Goal: Ask a question: Seek information or help from site administrators or community

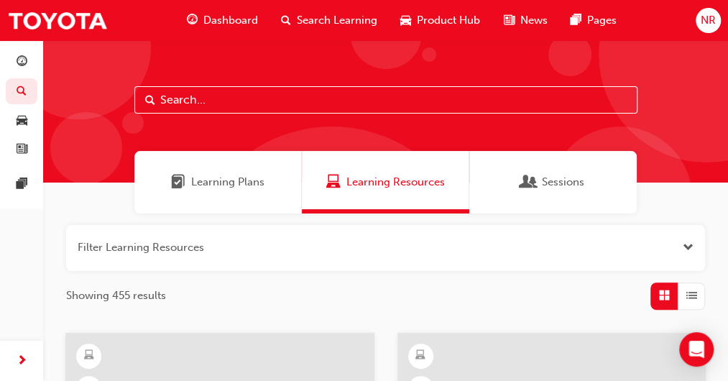
click at [188, 104] on input "text" at bounding box center [385, 99] width 503 height 27
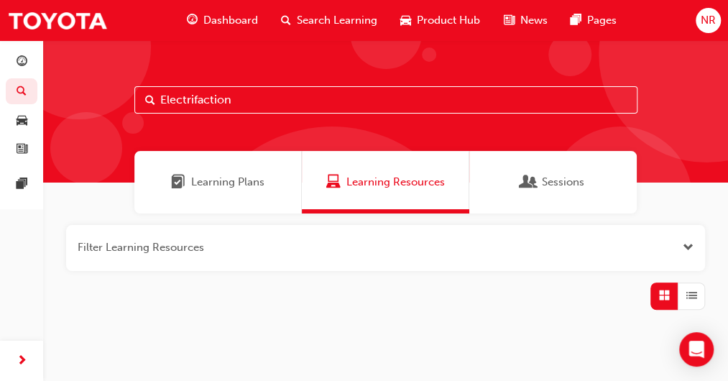
type input "Electrifaction"
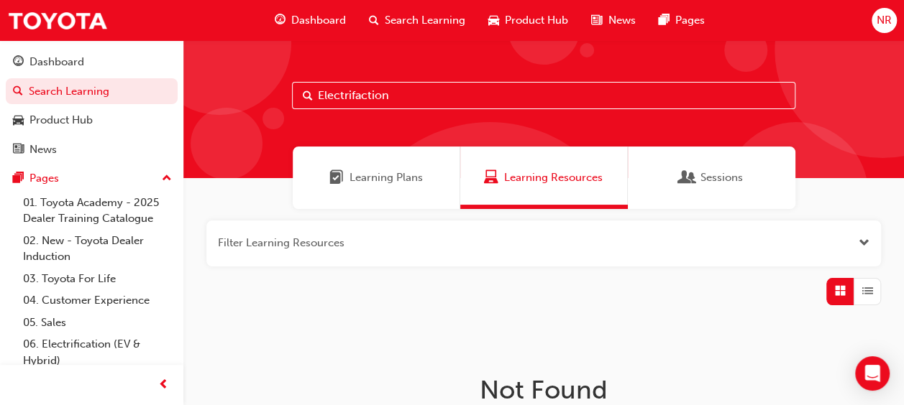
scroll to position [3, 0]
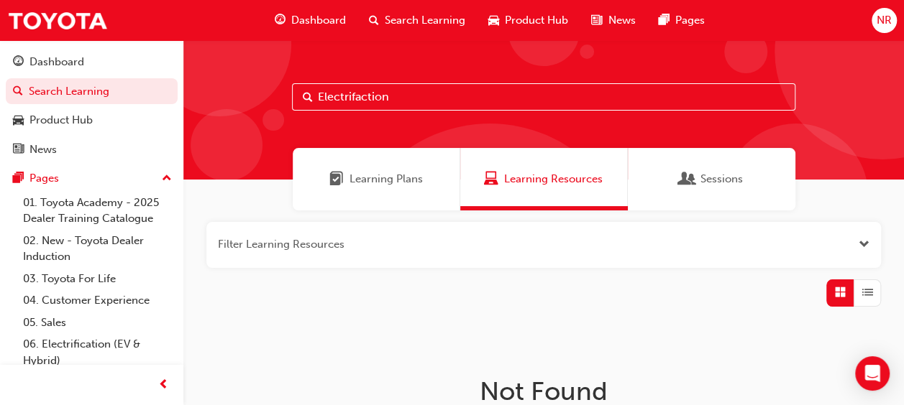
click at [395, 176] on span "Learning Plans" at bounding box center [385, 179] width 73 height 17
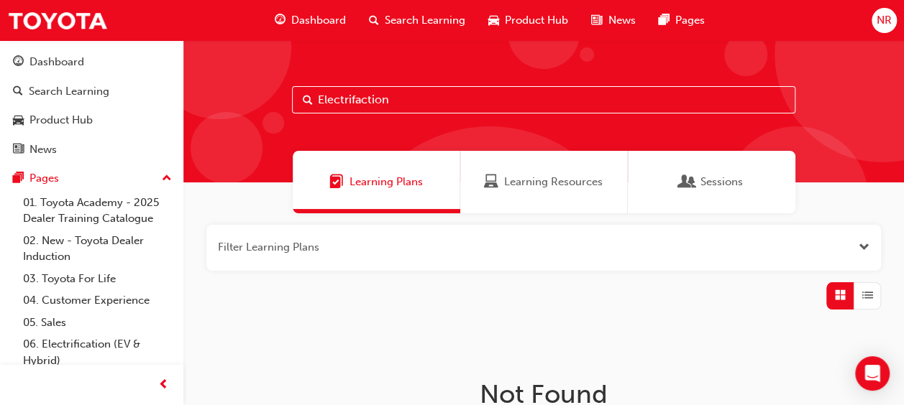
click at [530, 188] on span "Learning Resources" at bounding box center [553, 182] width 98 height 17
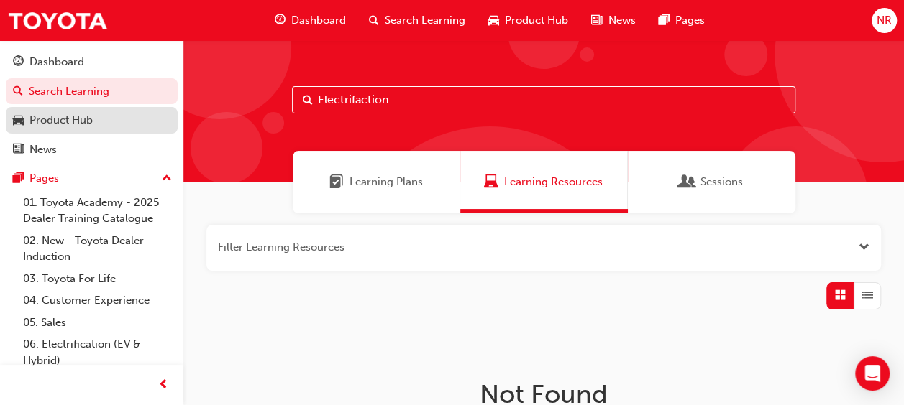
click at [73, 118] on div "Product Hub" at bounding box center [60, 120] width 63 height 17
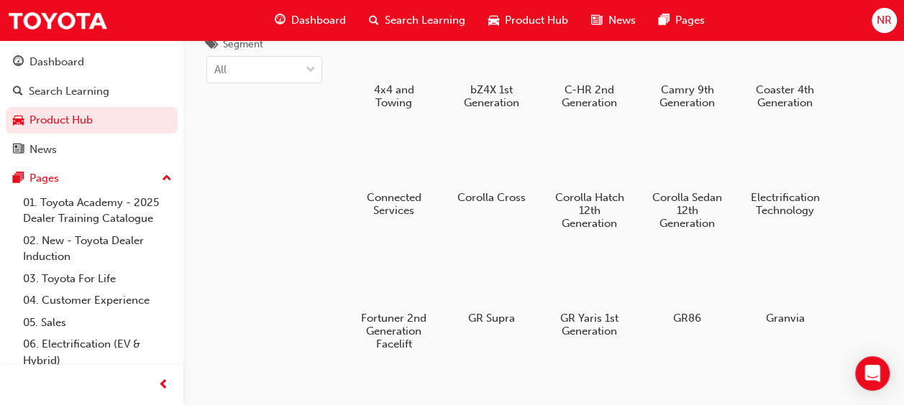
scroll to position [76, 0]
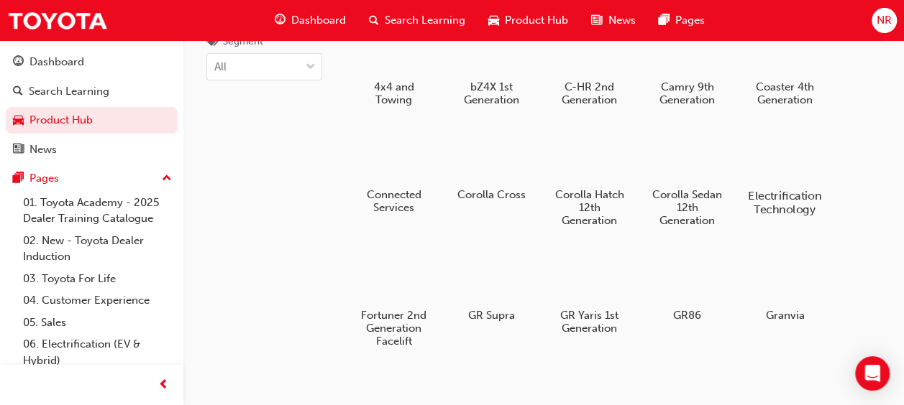
click at [738, 158] on div at bounding box center [785, 154] width 80 height 57
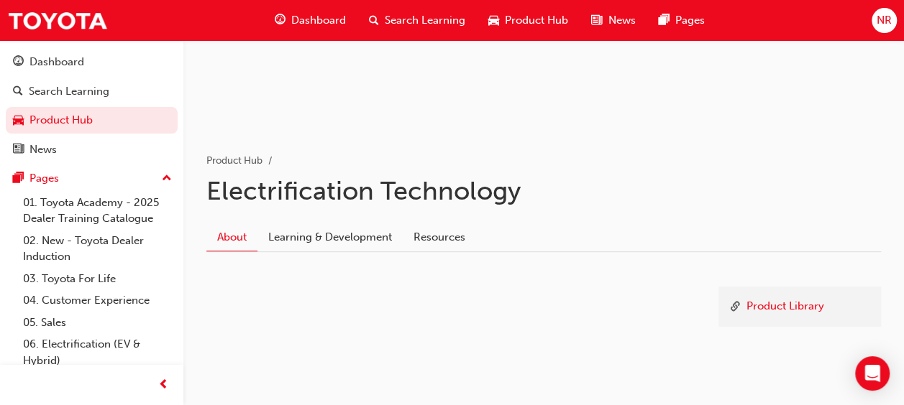
scroll to position [200, 0]
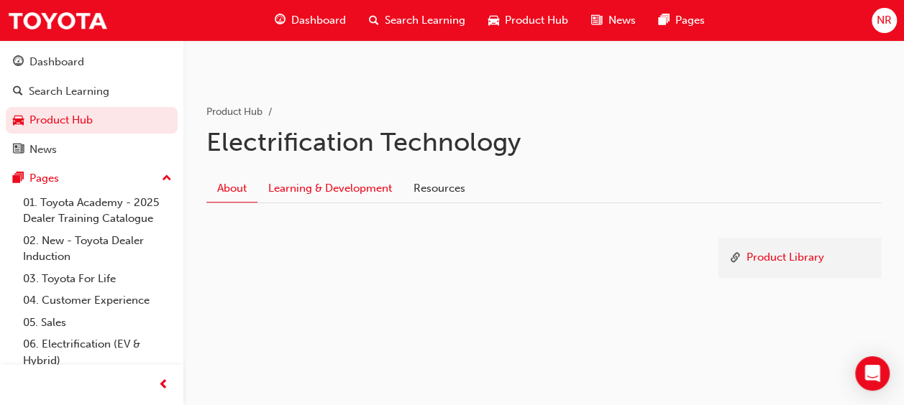
click at [339, 188] on link "Learning & Development" at bounding box center [329, 188] width 145 height 27
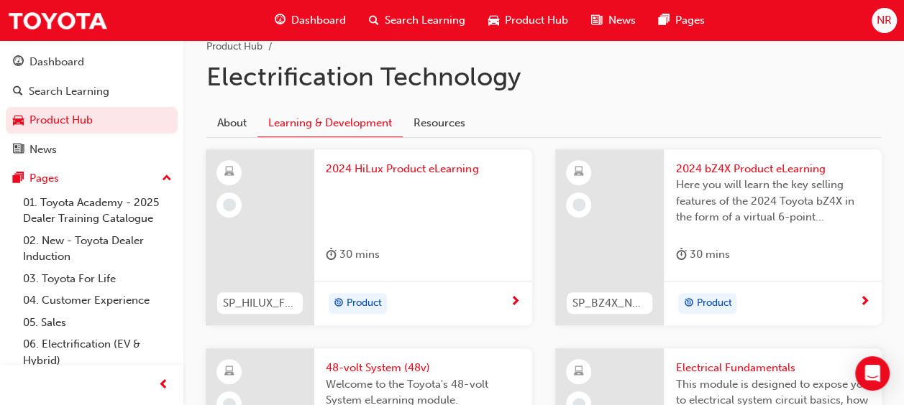
scroll to position [277, 0]
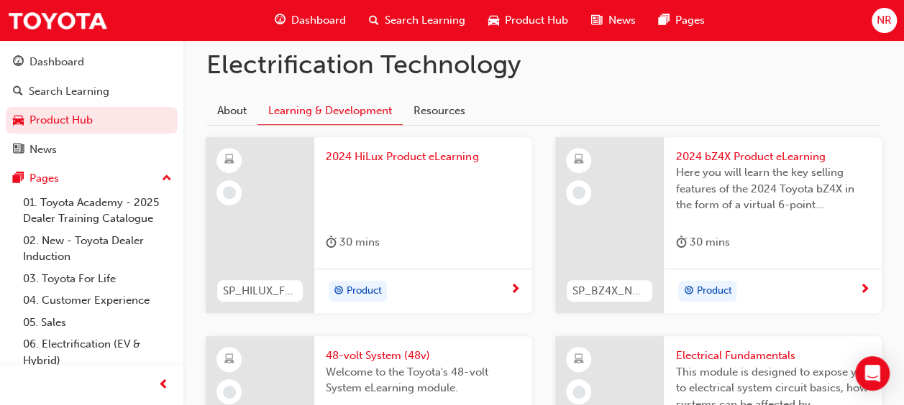
click at [392, 157] on span "2024 HiLux Product eLearning" at bounding box center [423, 157] width 195 height 17
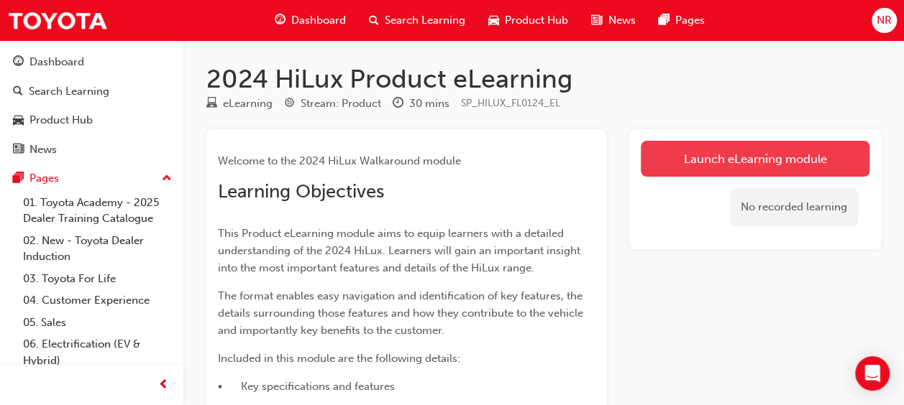
click at [709, 161] on link "Launch eLearning module" at bounding box center [754, 159] width 229 height 36
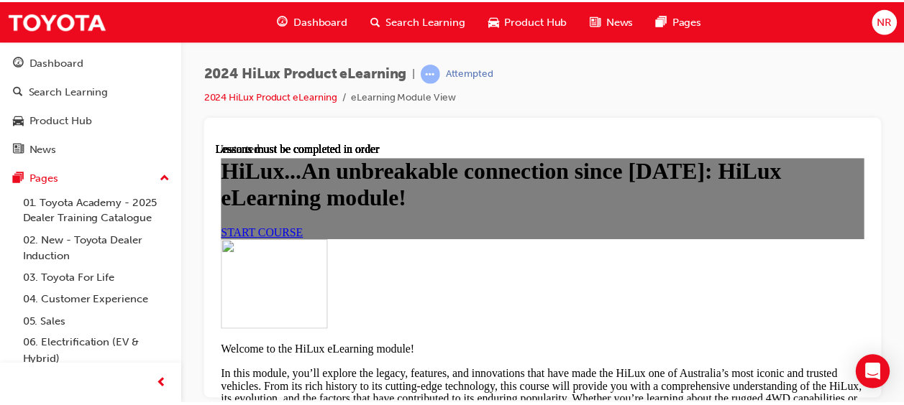
scroll to position [43, 0]
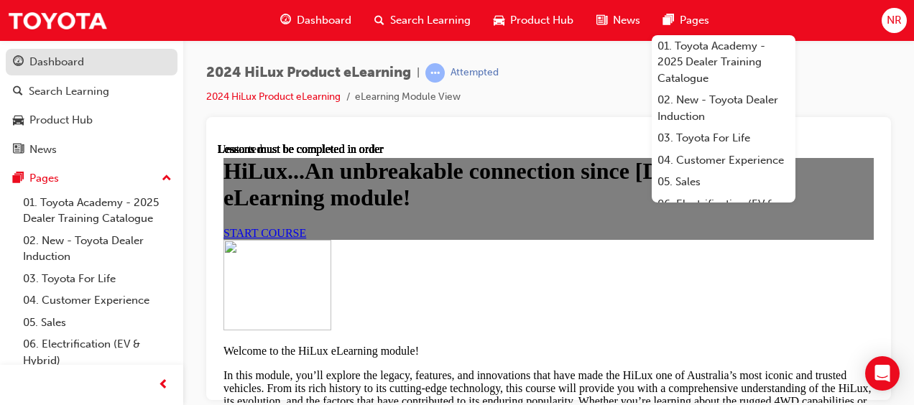
click at [59, 62] on div "Dashboard" at bounding box center [56, 62] width 55 height 17
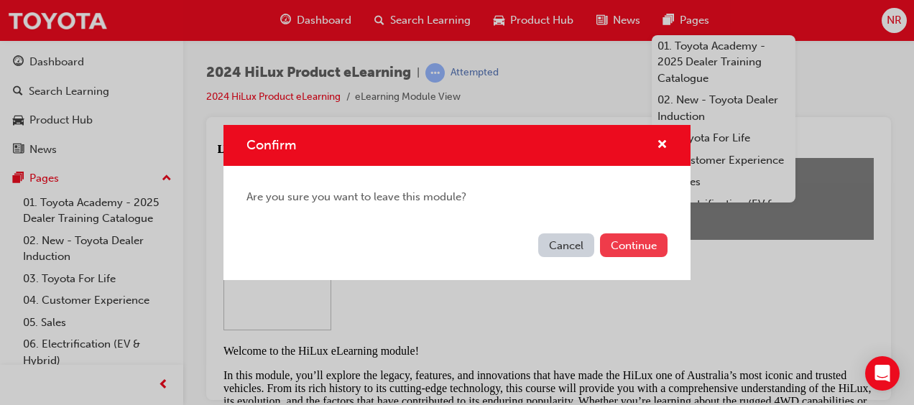
click at [635, 246] on button "Continue" at bounding box center [634, 246] width 68 height 24
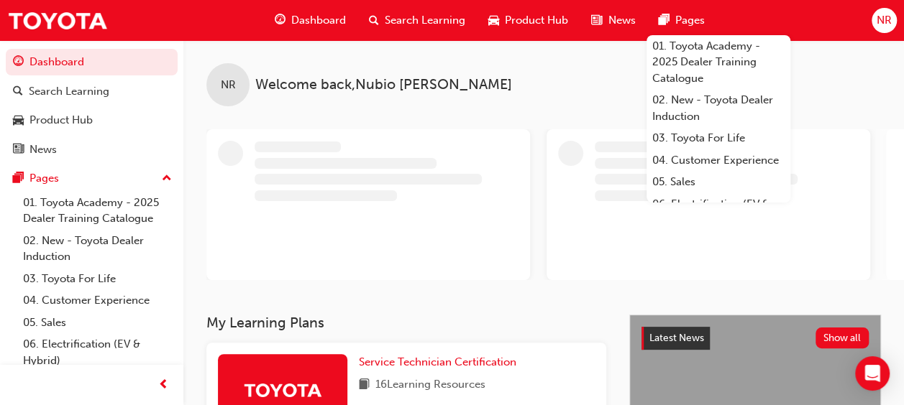
click at [528, 142] on div at bounding box center [367, 204] width 323 height 151
click at [75, 349] on link "06. Electrification (EV & Hybrid)" at bounding box center [97, 353] width 160 height 38
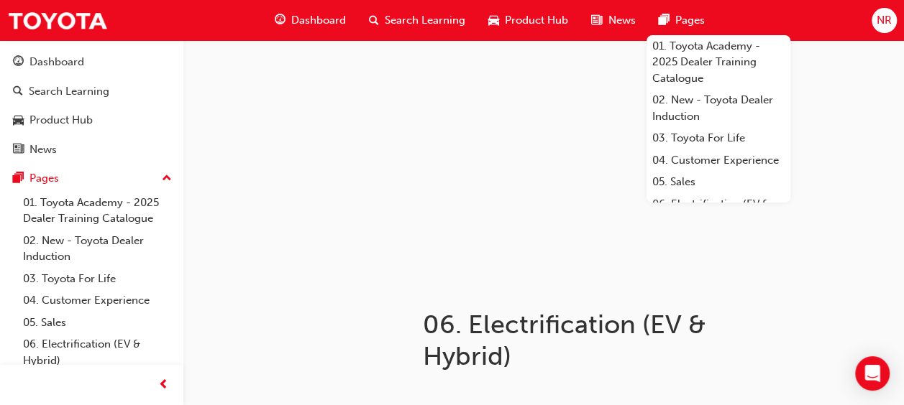
click at [738, 263] on div at bounding box center [543, 160] width 720 height 240
click at [738, 303] on div at bounding box center [652, 291] width 458 height 23
click at [691, 20] on span "Pages" at bounding box center [688, 20] width 29 height 17
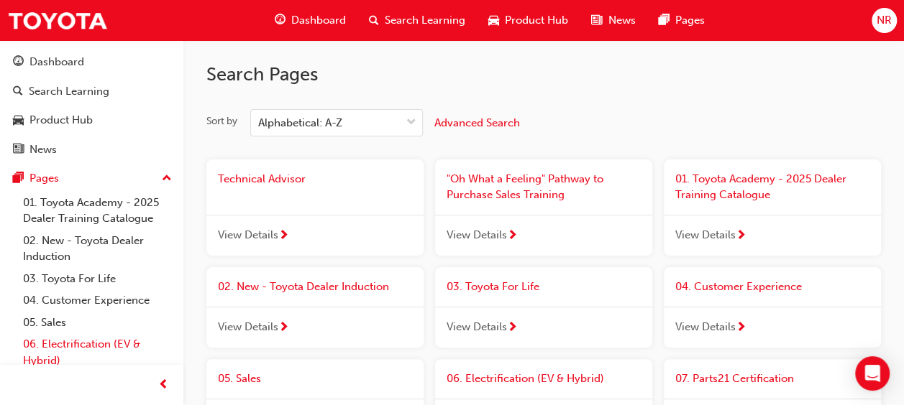
click at [56, 348] on link "06. Electrification (EV & Hybrid)" at bounding box center [97, 353] width 160 height 38
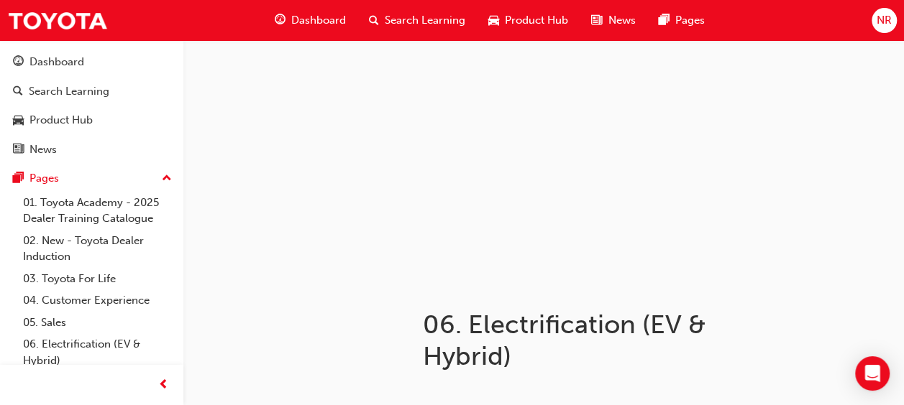
click at [308, 24] on span "Dashboard" at bounding box center [318, 20] width 55 height 17
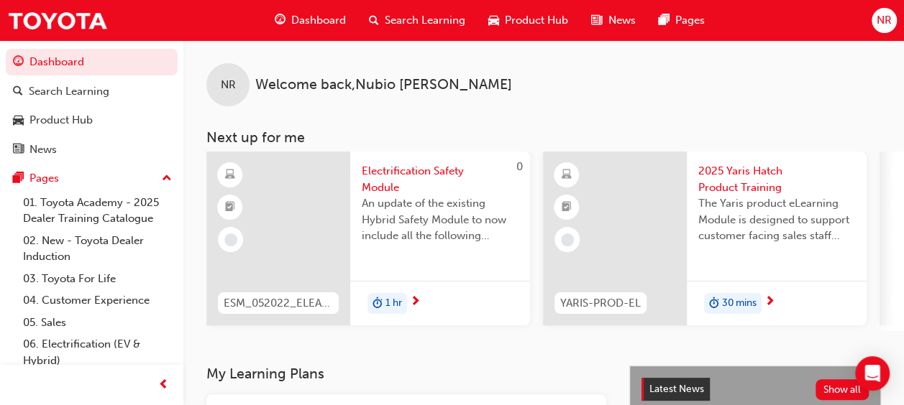
click at [738, 24] on span "NR" at bounding box center [883, 20] width 15 height 17
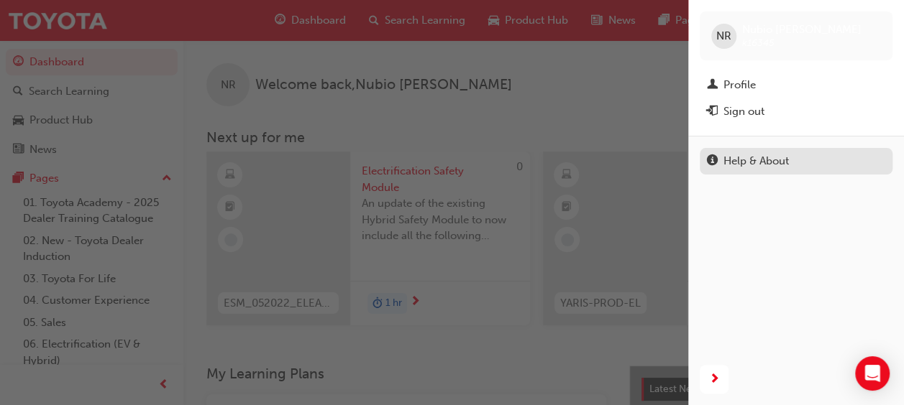
click at [738, 160] on div "Help & About" at bounding box center [755, 161] width 65 height 17
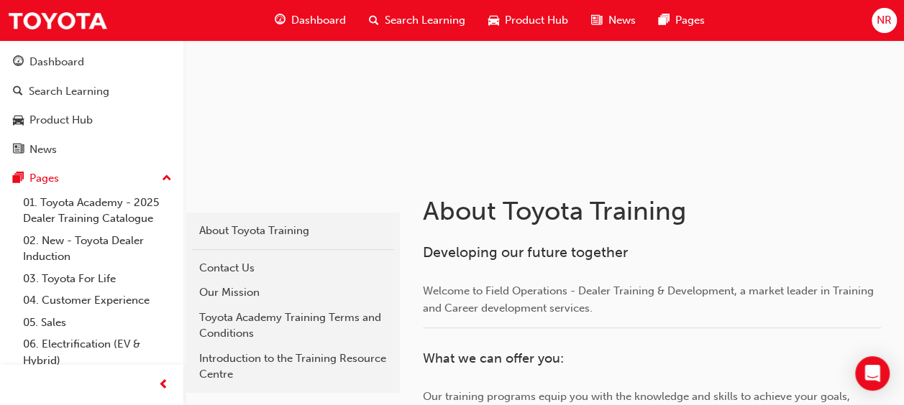
scroll to position [119, 0]
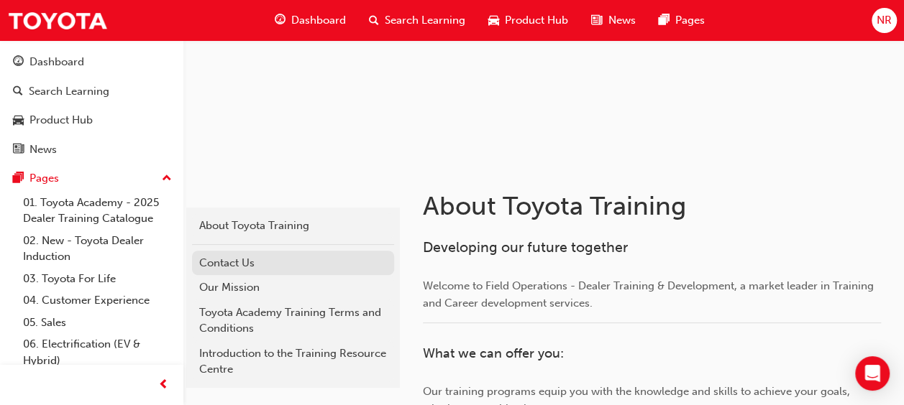
click at [214, 263] on div "Contact Us" at bounding box center [293, 263] width 188 height 17
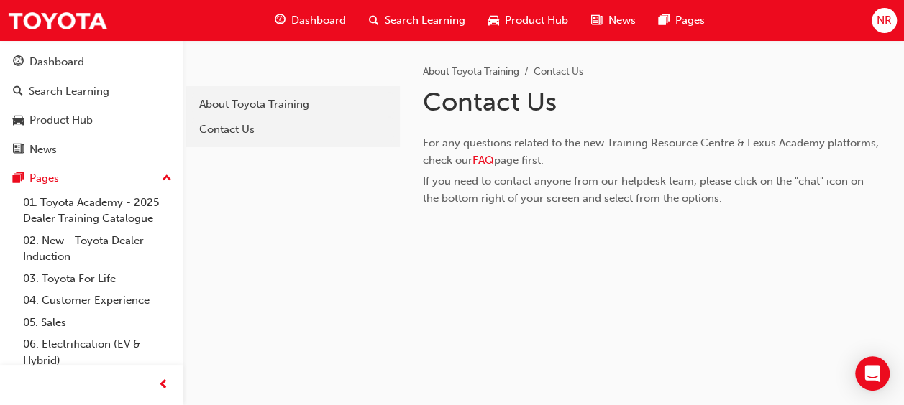
click at [543, 214] on div "﻿" at bounding box center [652, 224] width 458 height 35
click at [738, 372] on icon "Open Intercom Messenger" at bounding box center [871, 373] width 17 height 19
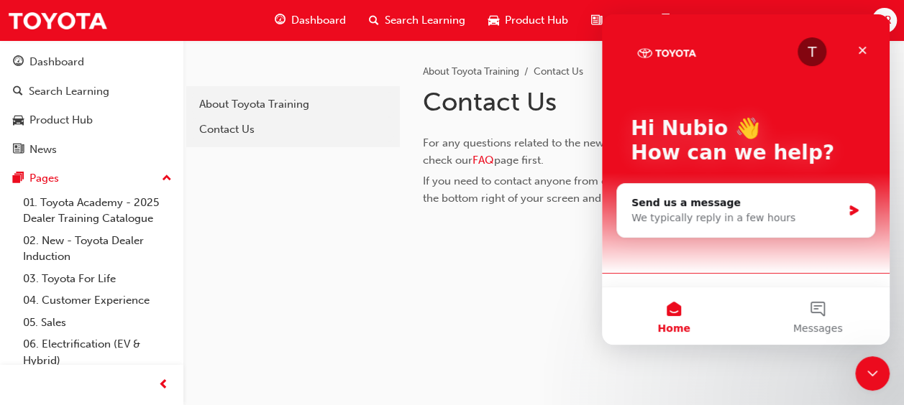
click at [738, 53] on div "T" at bounding box center [811, 51] width 29 height 29
click at [738, 50] on icon "Close" at bounding box center [862, 51] width 8 height 8
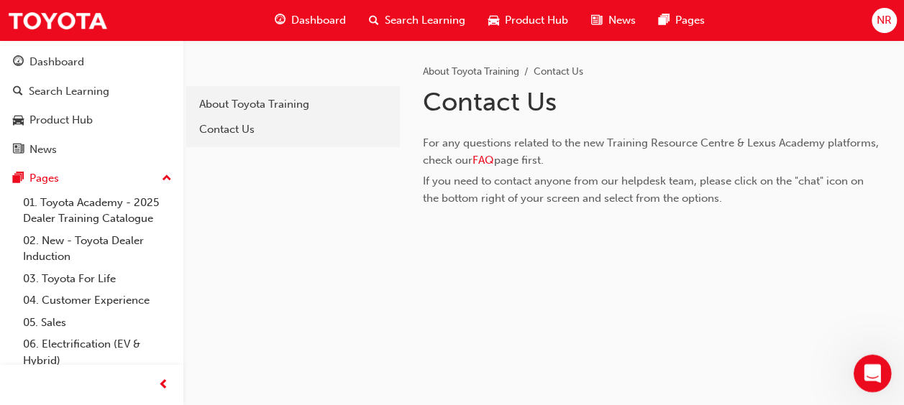
click at [738, 369] on icon "Open Intercom Messenger" at bounding box center [870, 372] width 24 height 24
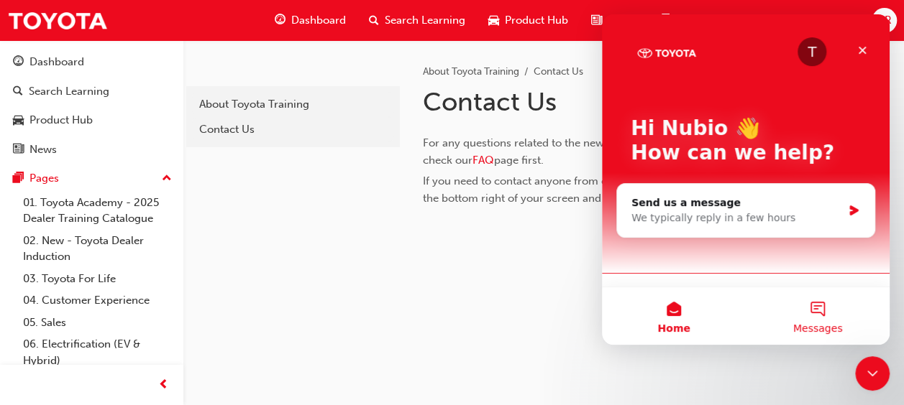
click at [738, 318] on button "Messages" at bounding box center [817, 317] width 144 height 58
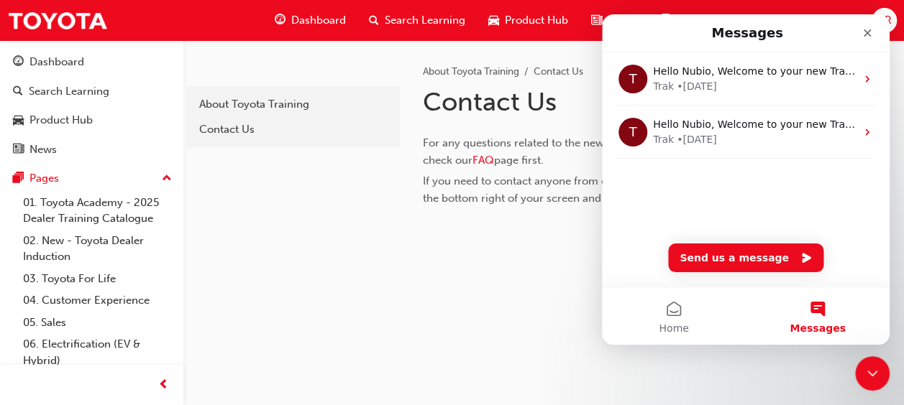
click at [639, 185] on div "T Hello Nubio, Welcome to your new Training Resource Centre! Navigate your new …" at bounding box center [746, 134] width 288 height 164
click at [668, 185] on div "T Hello Nubio, Welcome to your new Training Resource Centre! Navigate your new …" at bounding box center [746, 134] width 288 height 164
drag, startPoint x: 668, startPoint y: 185, endPoint x: 698, endPoint y: 261, distance: 81.3
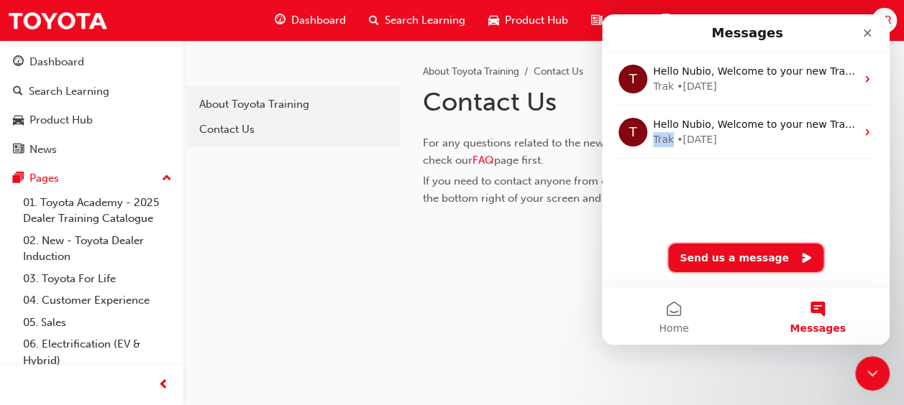
click at [698, 261] on button "Send us a message" at bounding box center [745, 258] width 155 height 29
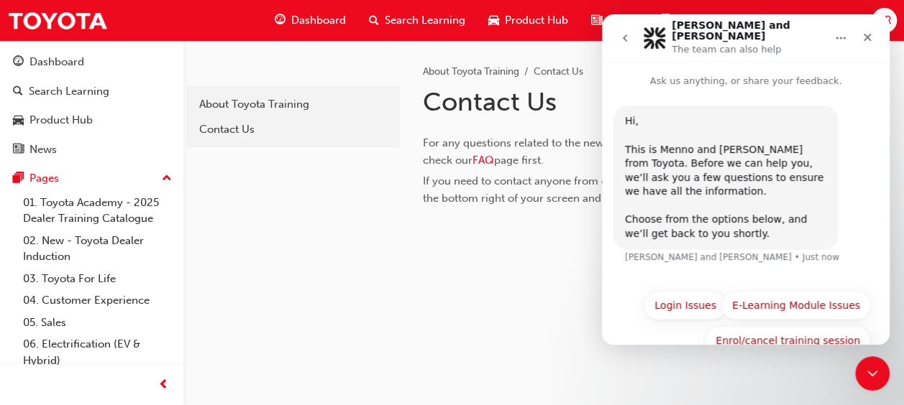
click at [658, 254] on div "Hi, ​ This is [PERSON_NAME] and [PERSON_NAME] from Toyota. Before we can help y…" at bounding box center [745, 193] width 265 height 175
click at [738, 265] on div "Hi, ​ This is [PERSON_NAME] and [PERSON_NAME] from Toyota. Before we can help y…" at bounding box center [745, 193] width 265 height 175
click at [738, 36] on icon "Close" at bounding box center [867, 38] width 12 height 12
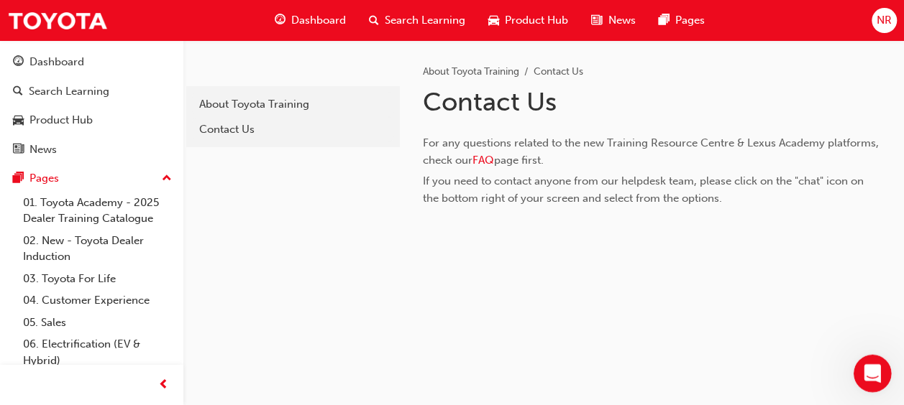
click at [738, 368] on icon "Open Intercom Messenger" at bounding box center [870, 372] width 24 height 24
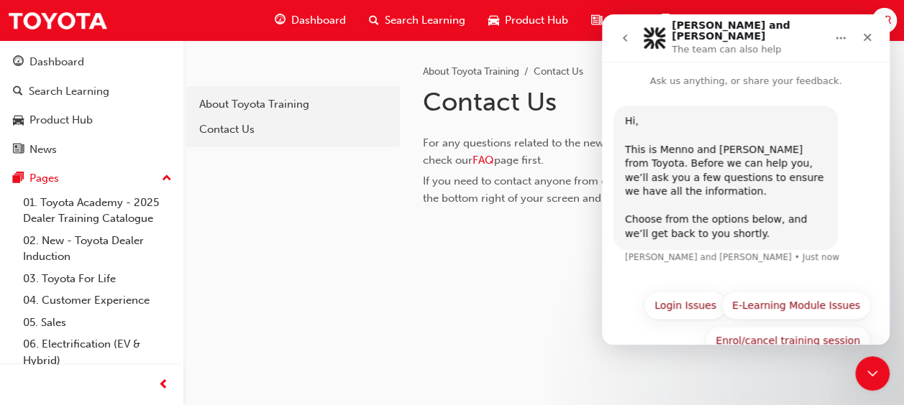
click at [665, 193] on div "This is Menno and [PERSON_NAME] from Toyota. Before we can help you, we’ll ask …" at bounding box center [725, 178] width 201 height 70
click at [661, 253] on div "[PERSON_NAME] and [PERSON_NAME] • Just now" at bounding box center [732, 257] width 214 height 9
drag, startPoint x: 661, startPoint y: 246, endPoint x: 649, endPoint y: 239, distance: 13.6
click at [649, 239] on div "Hi, ​ This is [PERSON_NAME] and [PERSON_NAME] from Toyota. Before we can help y…" at bounding box center [725, 178] width 224 height 144
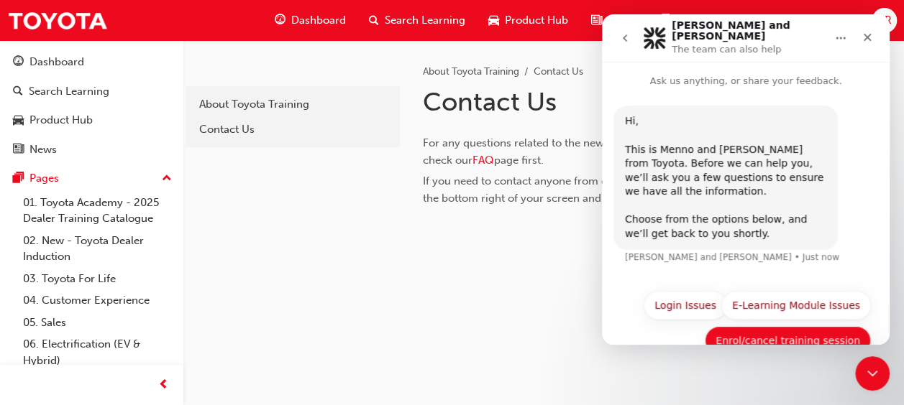
click at [738, 341] on button "Enrol/cancel training session" at bounding box center [787, 340] width 166 height 29
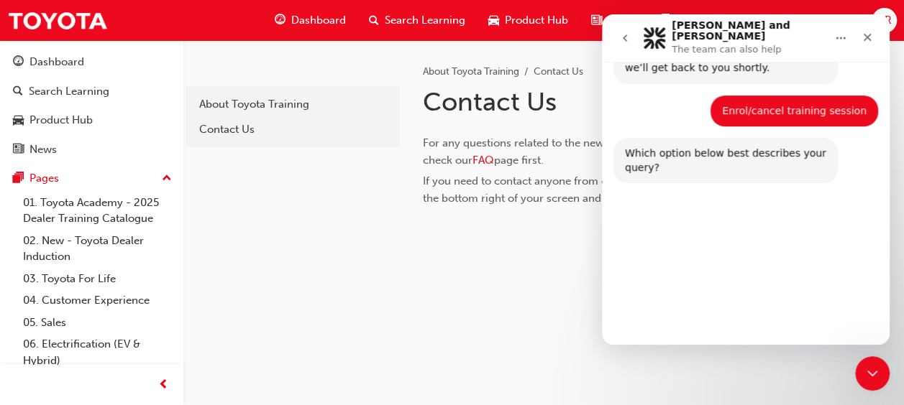
scroll to position [180, 0]
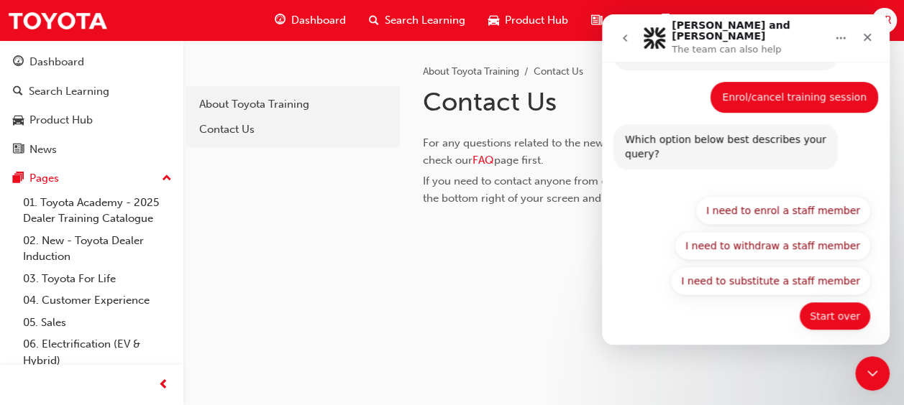
click at [738, 302] on button "Start over" at bounding box center [835, 316] width 72 height 29
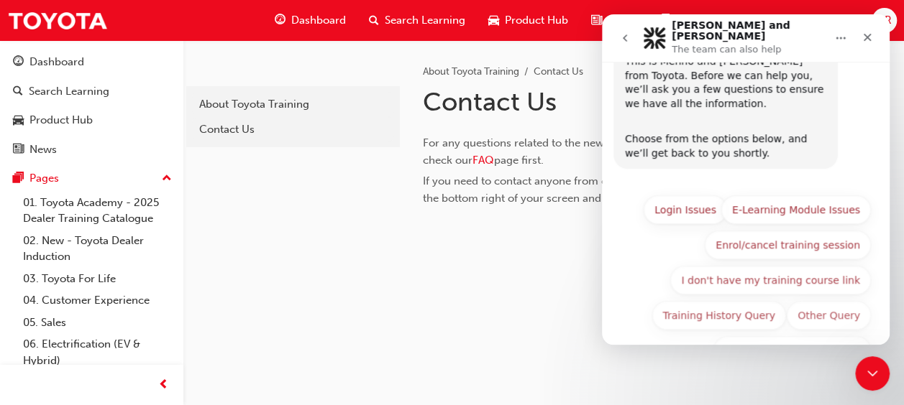
scroll to position [428, 0]
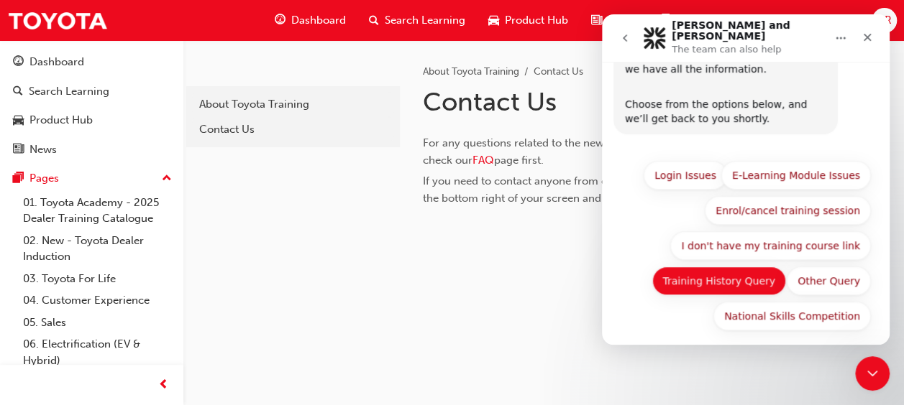
click at [738, 273] on button "Training History Query" at bounding box center [719, 281] width 134 height 29
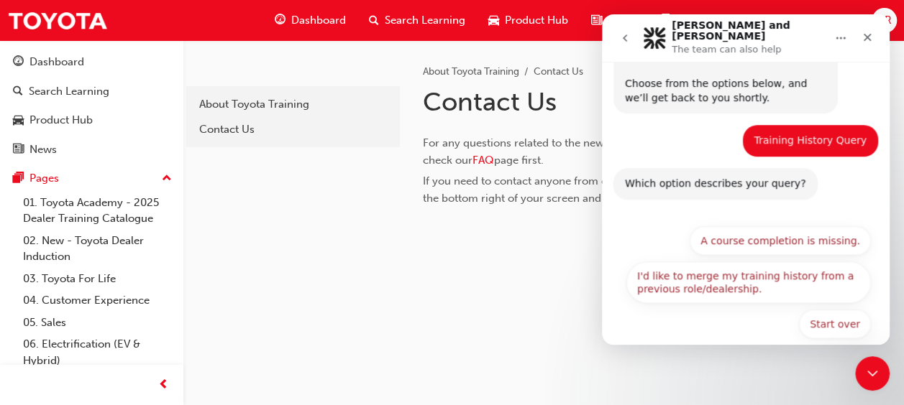
scroll to position [456, 0]
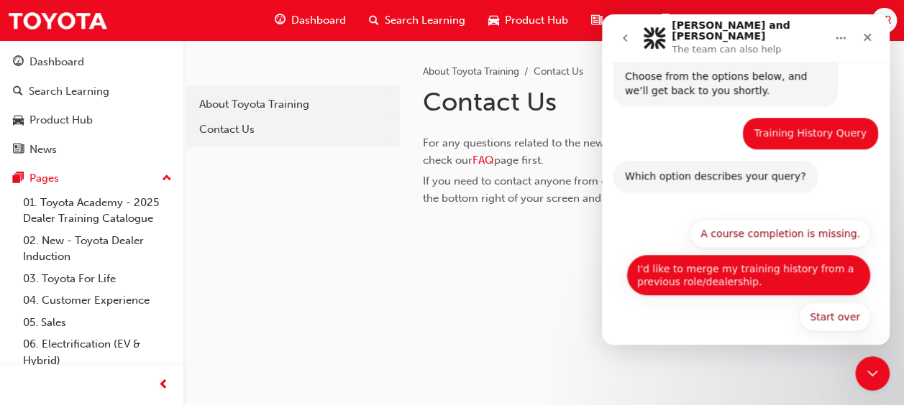
click at [688, 270] on button "I'd like to merge my training history from a previous role/dealership." at bounding box center [748, 275] width 244 height 42
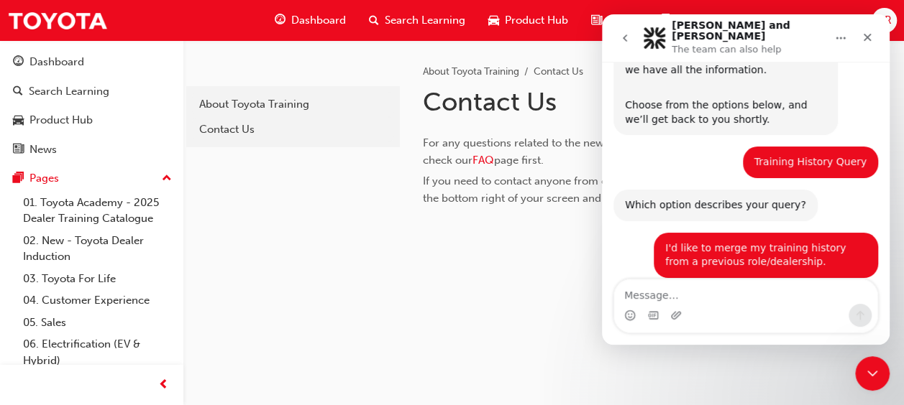
scroll to position [517, 0]
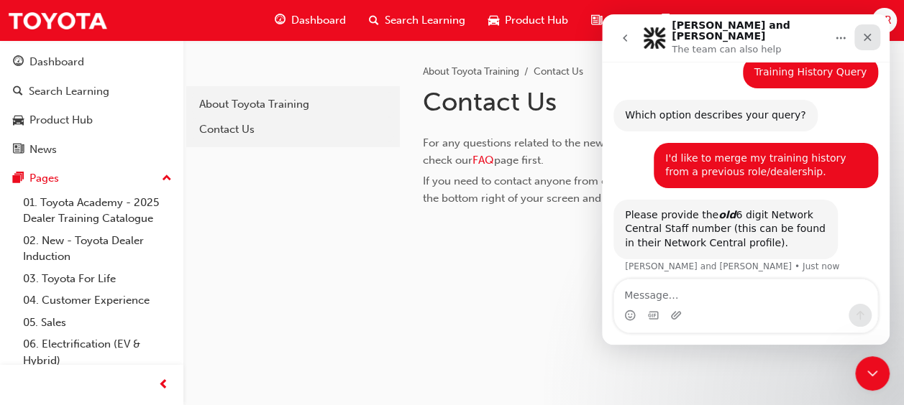
click at [738, 34] on icon "Close" at bounding box center [867, 38] width 8 height 8
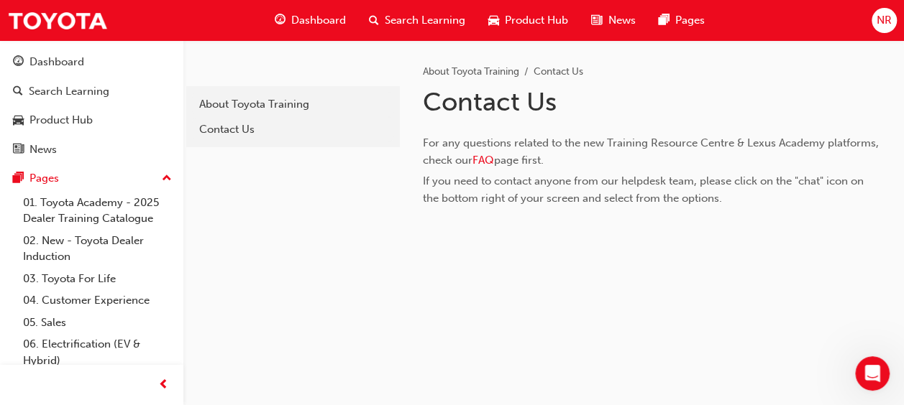
click at [738, 18] on div "Dashboard Search Learning Product Hub News Pages NR" at bounding box center [452, 20] width 904 height 41
